Goal: Browse casually: Explore the website without a specific task or goal

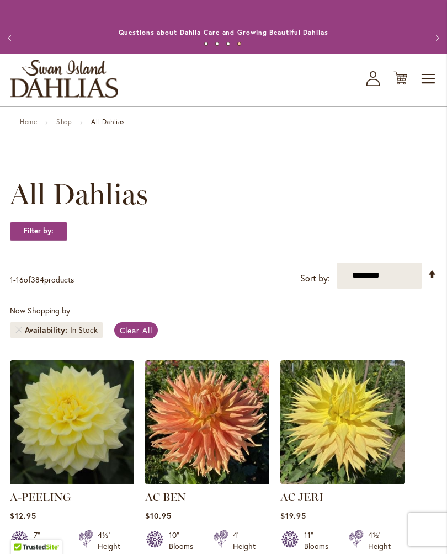
scroll to position [1395, 0]
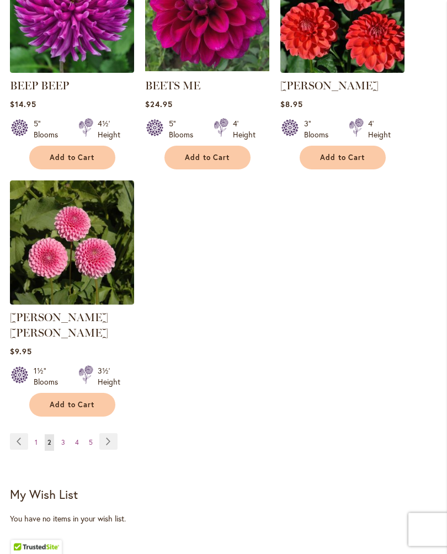
scroll to position [1341, 0]
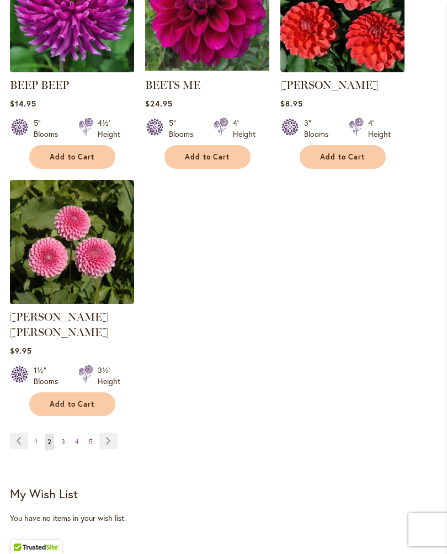
click at [108, 438] on link "Page Next" at bounding box center [108, 441] width 18 height 17
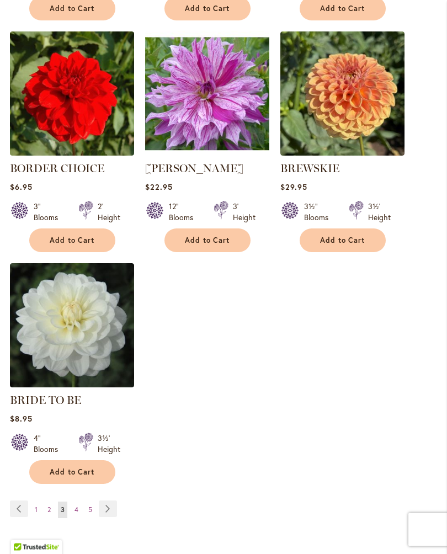
scroll to position [1264, 0]
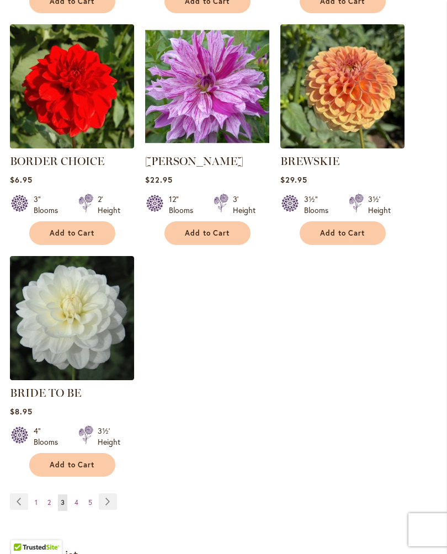
click at [113, 510] on link "Page Next" at bounding box center [108, 502] width 18 height 17
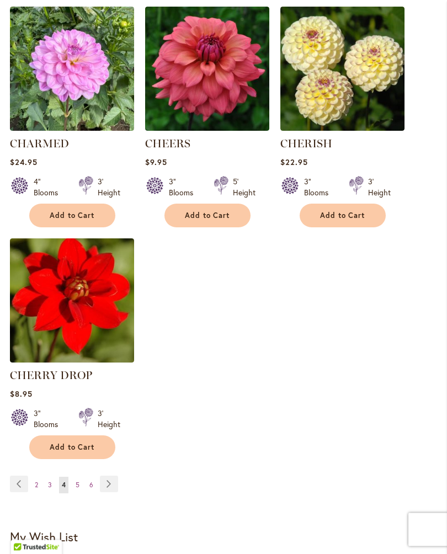
scroll to position [1299, 0]
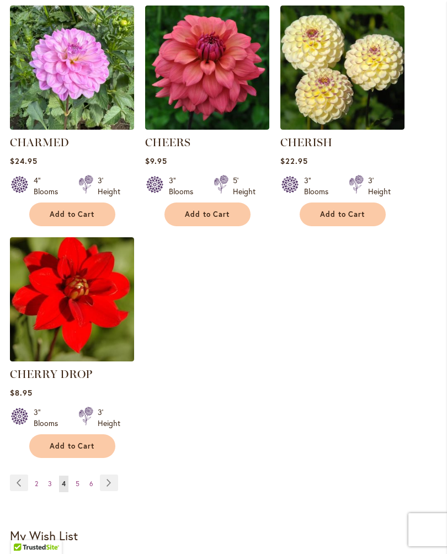
click at [107, 491] on link "Page Next" at bounding box center [109, 483] width 18 height 17
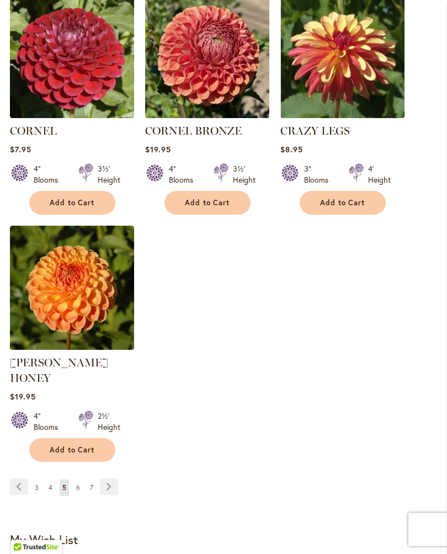
scroll to position [1342, 0]
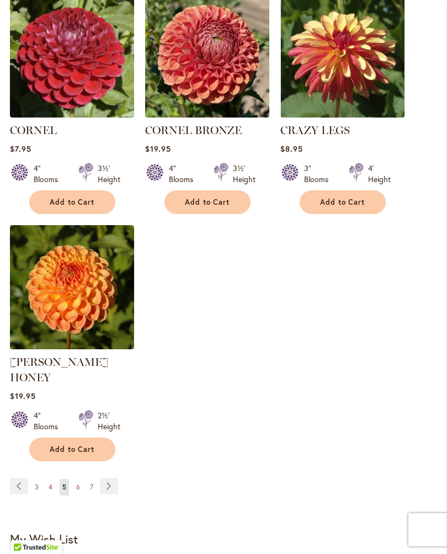
click at [112, 478] on link "Page Next" at bounding box center [109, 486] width 18 height 17
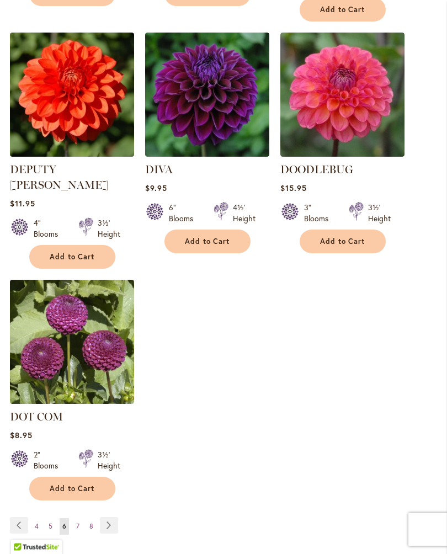
scroll to position [1292, 0]
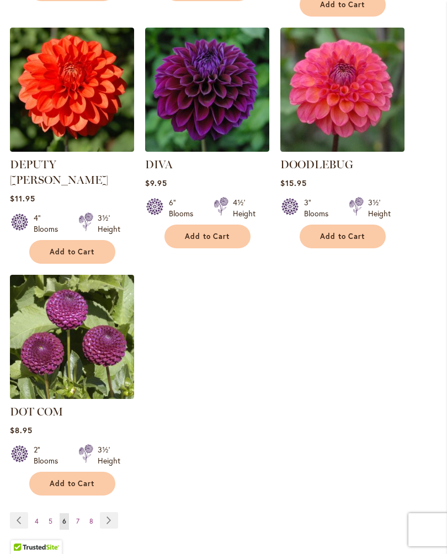
click at [112, 512] on link "Page Next" at bounding box center [109, 520] width 18 height 17
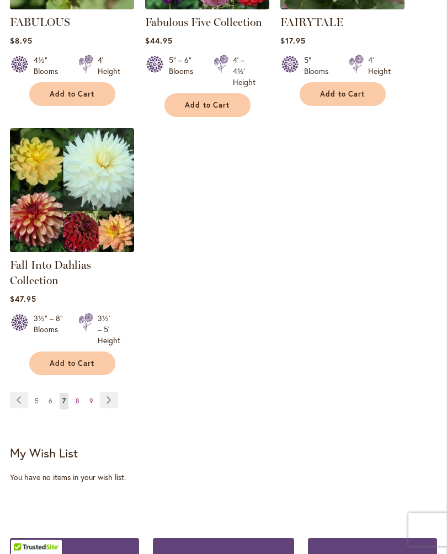
scroll to position [1406, 0]
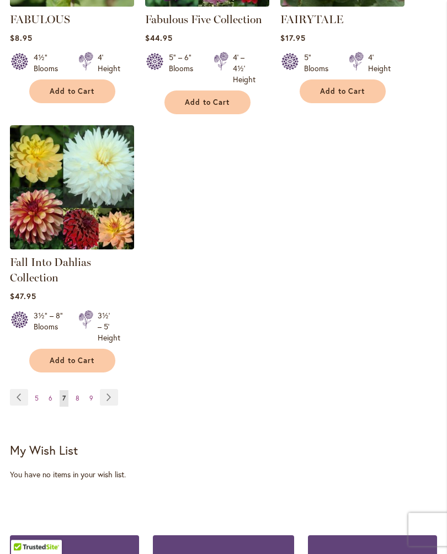
click at [108, 406] on link "Page Next" at bounding box center [109, 398] width 18 height 17
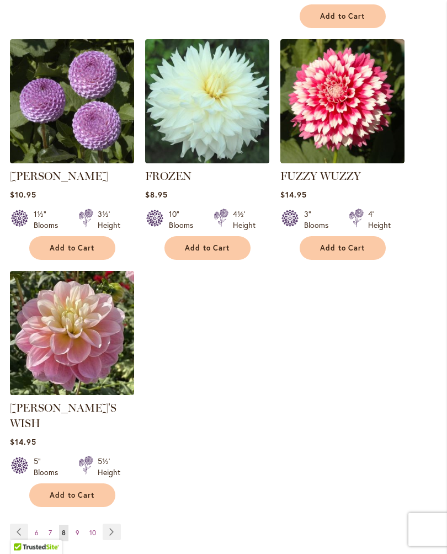
scroll to position [1300, 0]
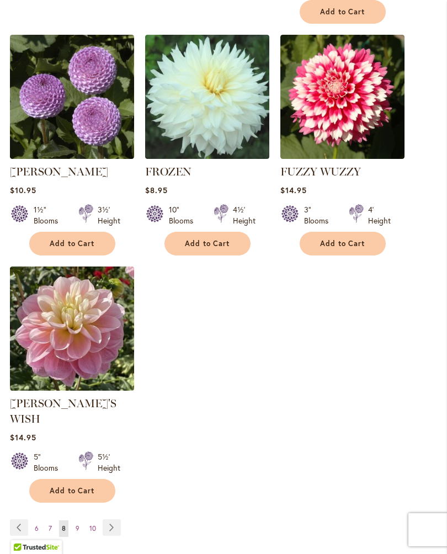
click at [113, 520] on link "Page Next" at bounding box center [112, 528] width 18 height 17
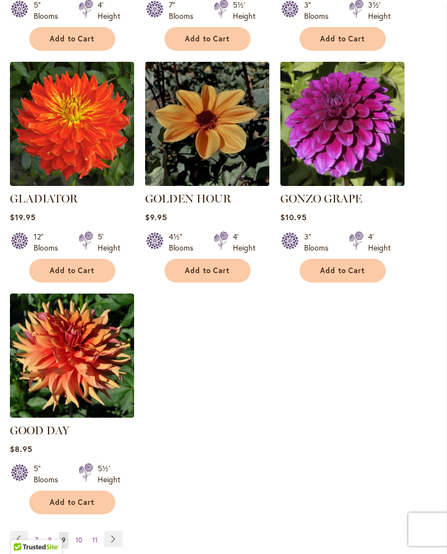
scroll to position [1275, 0]
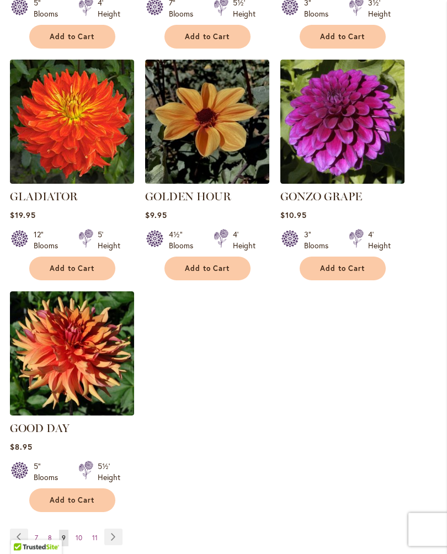
click at [115, 530] on link "Page Next" at bounding box center [113, 538] width 18 height 17
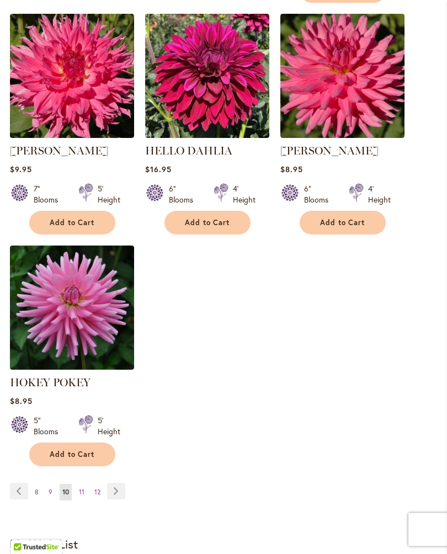
scroll to position [1319, 0]
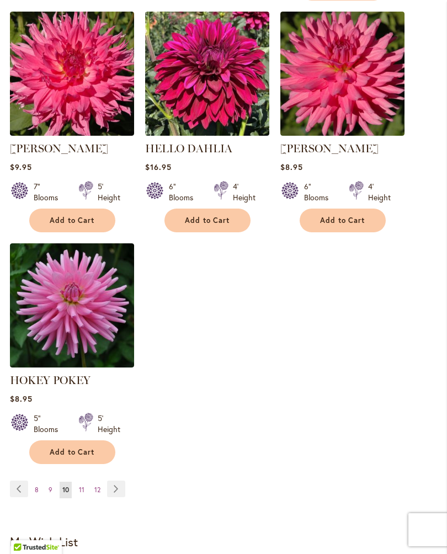
click at [118, 498] on link "Page Next" at bounding box center [116, 489] width 18 height 17
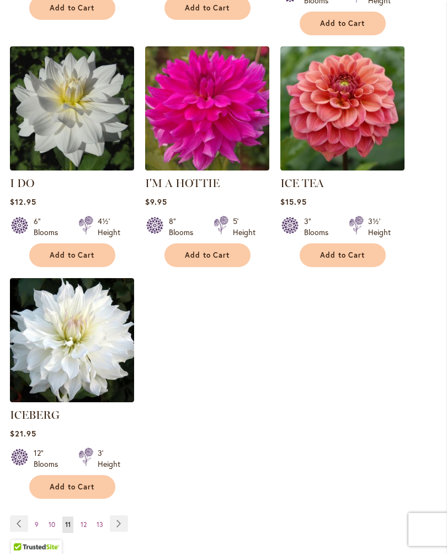
scroll to position [1284, 0]
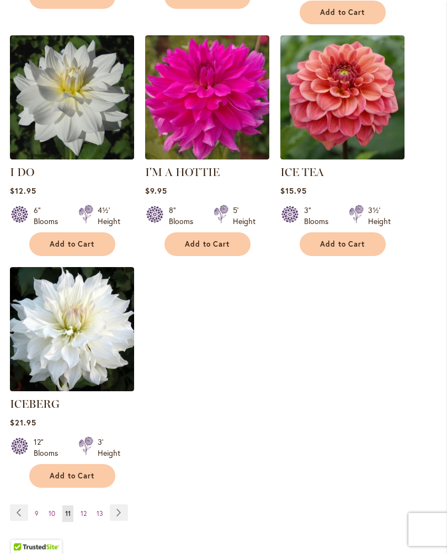
click at [120, 508] on link "Page Next" at bounding box center [119, 513] width 18 height 17
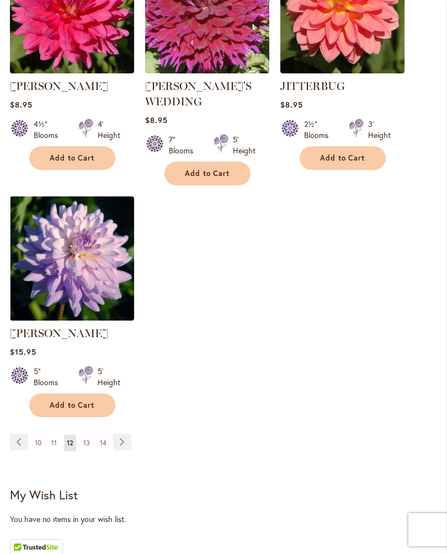
scroll to position [1384, 0]
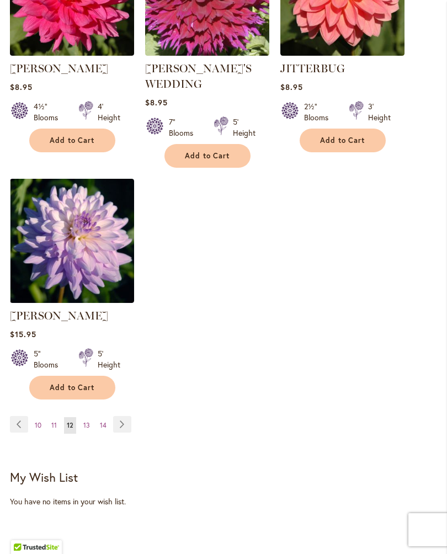
click at [121, 416] on link "Page Next" at bounding box center [122, 424] width 18 height 17
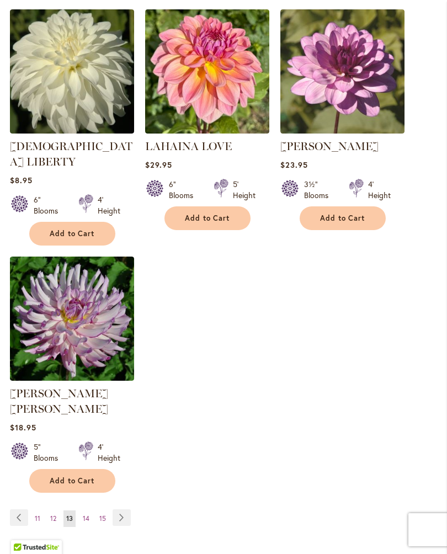
scroll to position [1308, 0]
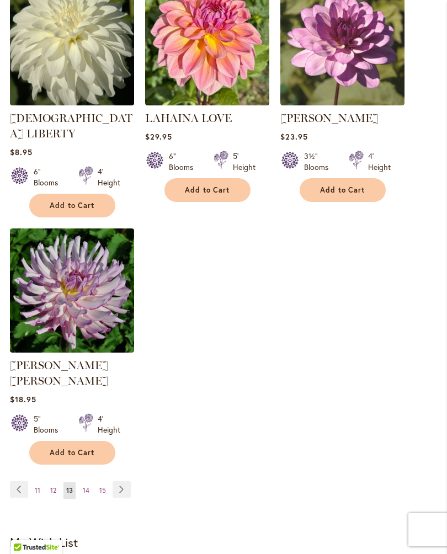
click at [123, 482] on link "Page Next" at bounding box center [122, 490] width 18 height 17
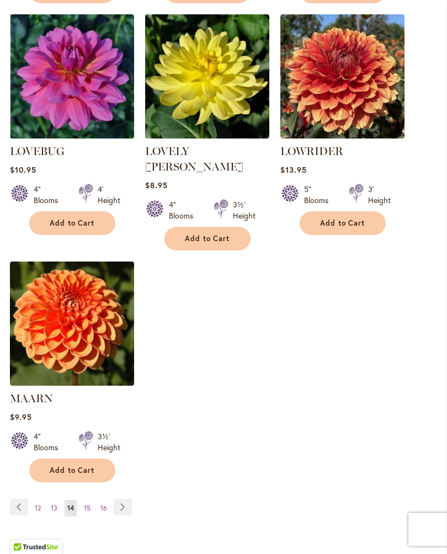
scroll to position [1291, 0]
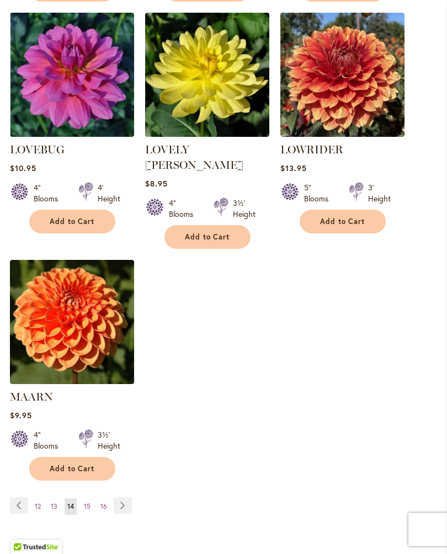
click at [123, 498] on link "Page Next" at bounding box center [123, 506] width 18 height 17
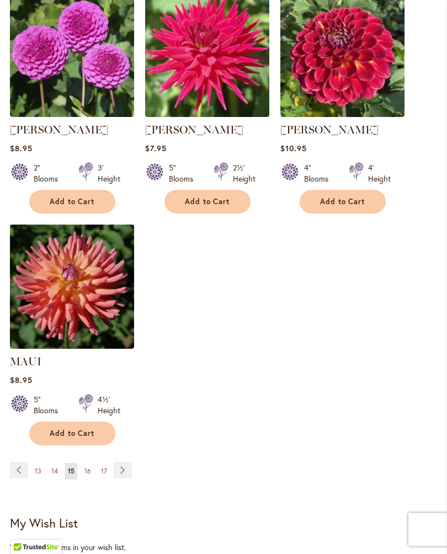
scroll to position [1316, 0]
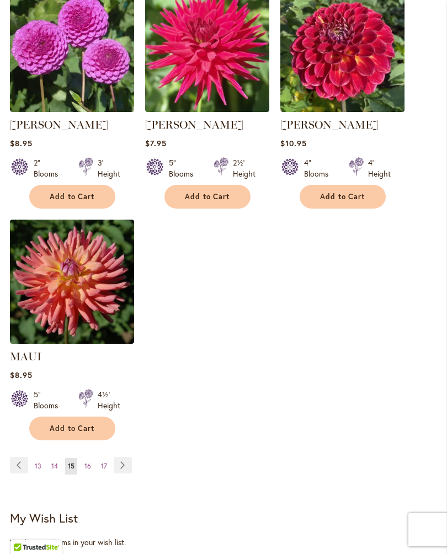
click at [123, 474] on link "Page Next" at bounding box center [123, 465] width 18 height 17
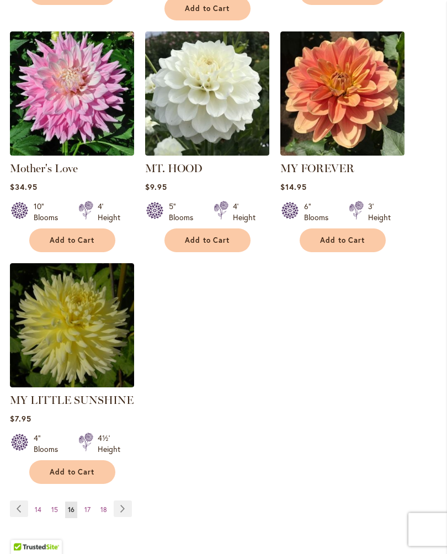
scroll to position [1288, 0]
click at [119, 501] on link "Page Next" at bounding box center [123, 509] width 18 height 17
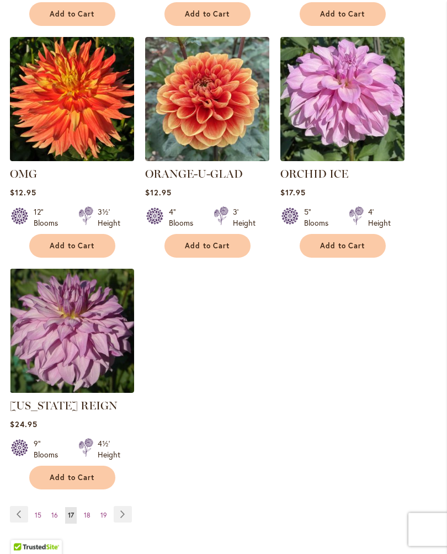
scroll to position [1253, 0]
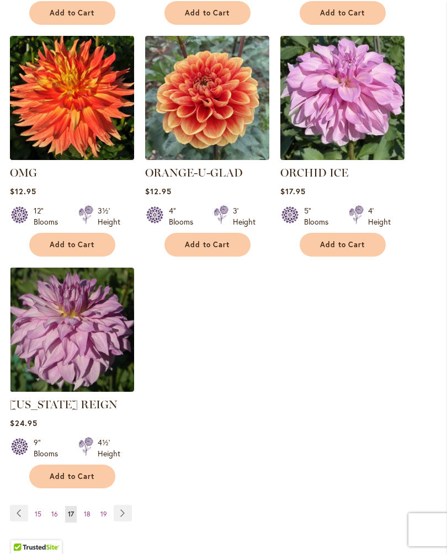
click at [125, 522] on link "Page Next" at bounding box center [123, 513] width 18 height 17
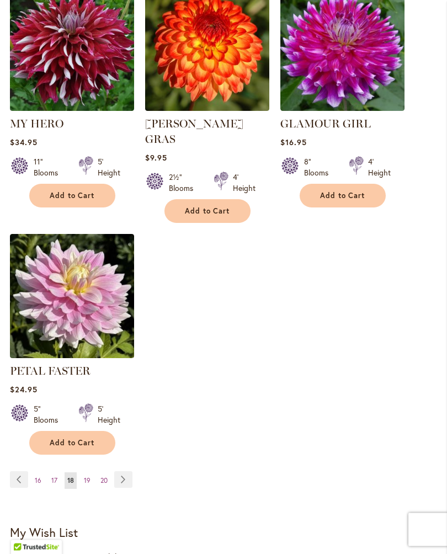
scroll to position [1341, 0]
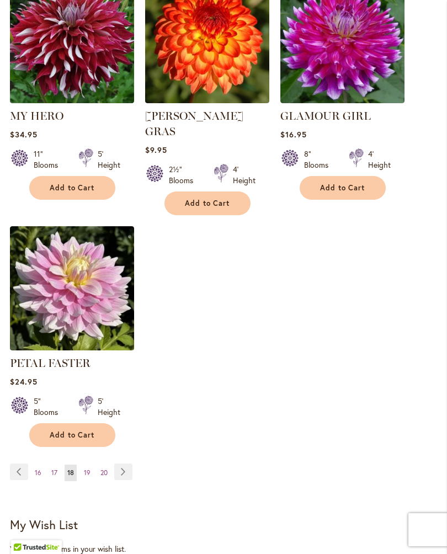
click at [127, 468] on link "Page Next" at bounding box center [123, 472] width 18 height 17
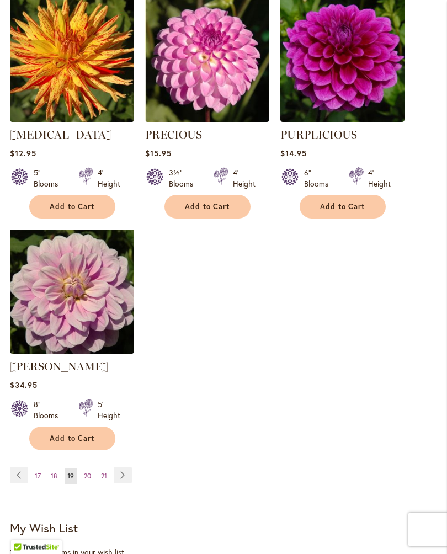
scroll to position [1353, 0]
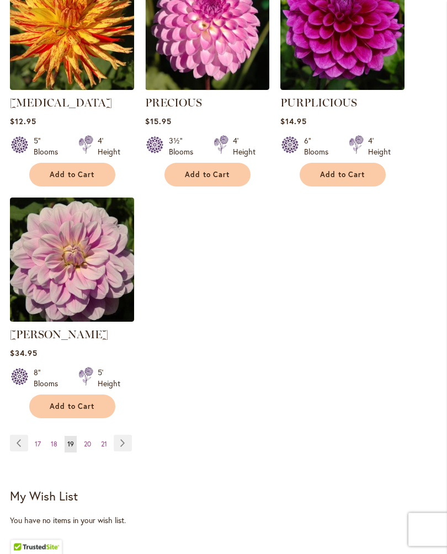
click at [126, 440] on link "Page Next" at bounding box center [123, 444] width 18 height 17
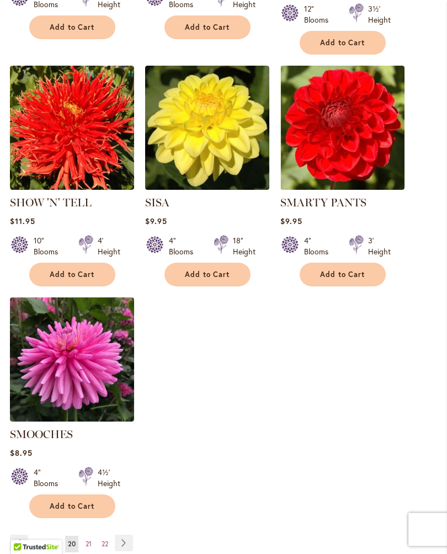
scroll to position [1238, 0]
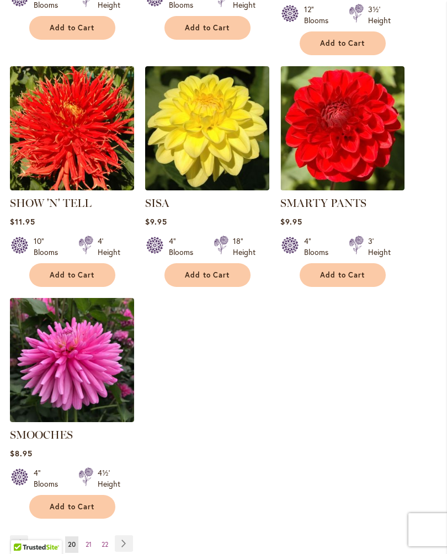
click at [124, 541] on link "Page Next" at bounding box center [124, 544] width 18 height 17
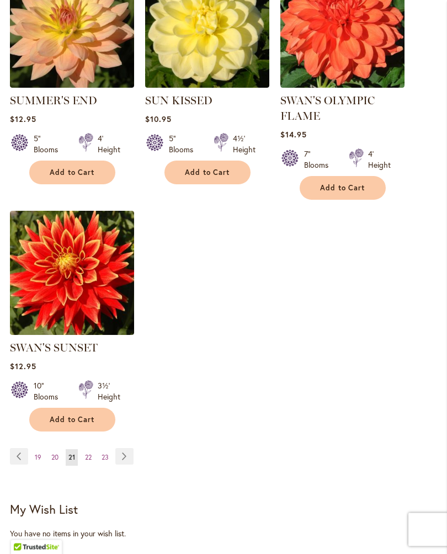
scroll to position [1337, 0]
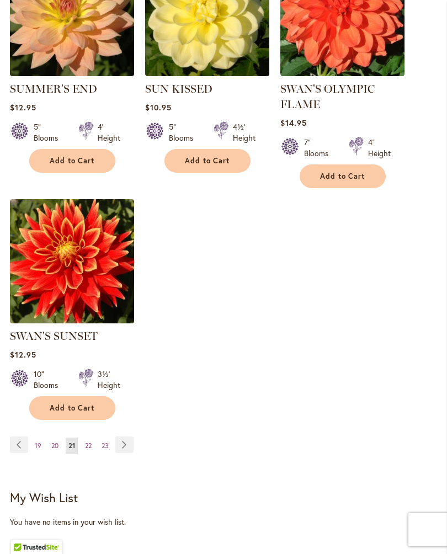
click at [126, 453] on link "Page Next" at bounding box center [124, 445] width 18 height 17
click at [126, 437] on link "Page Next" at bounding box center [124, 445] width 18 height 17
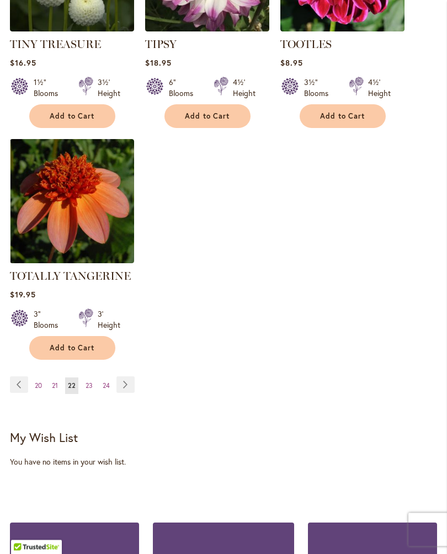
scroll to position [1382, 0]
click at [127, 393] on link "Page Next" at bounding box center [126, 385] width 18 height 17
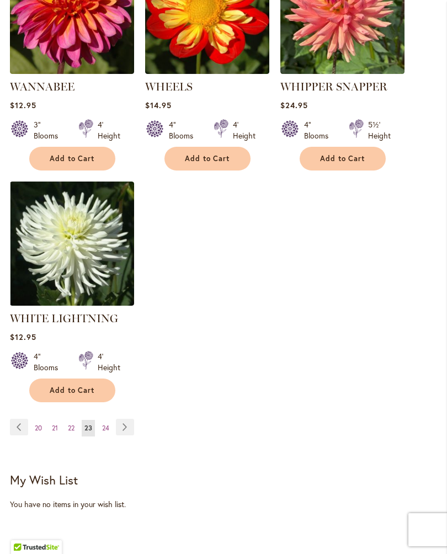
scroll to position [1357, 0]
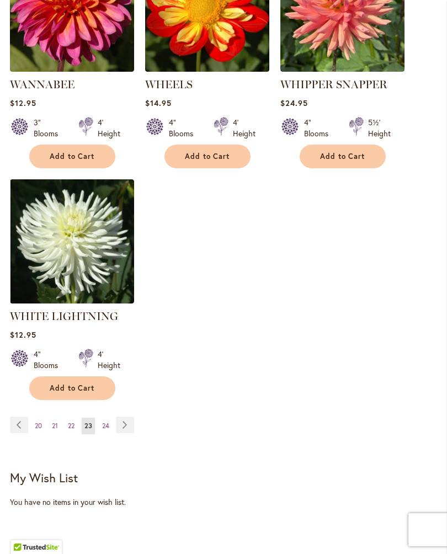
click at [128, 425] on link "Page Next" at bounding box center [125, 425] width 18 height 17
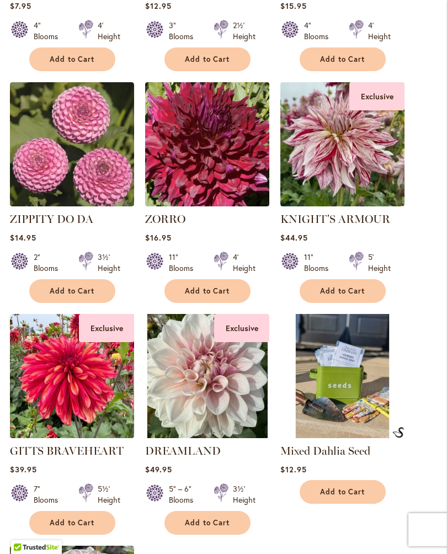
scroll to position [967, 0]
